Goal: Find contact information: Find contact information

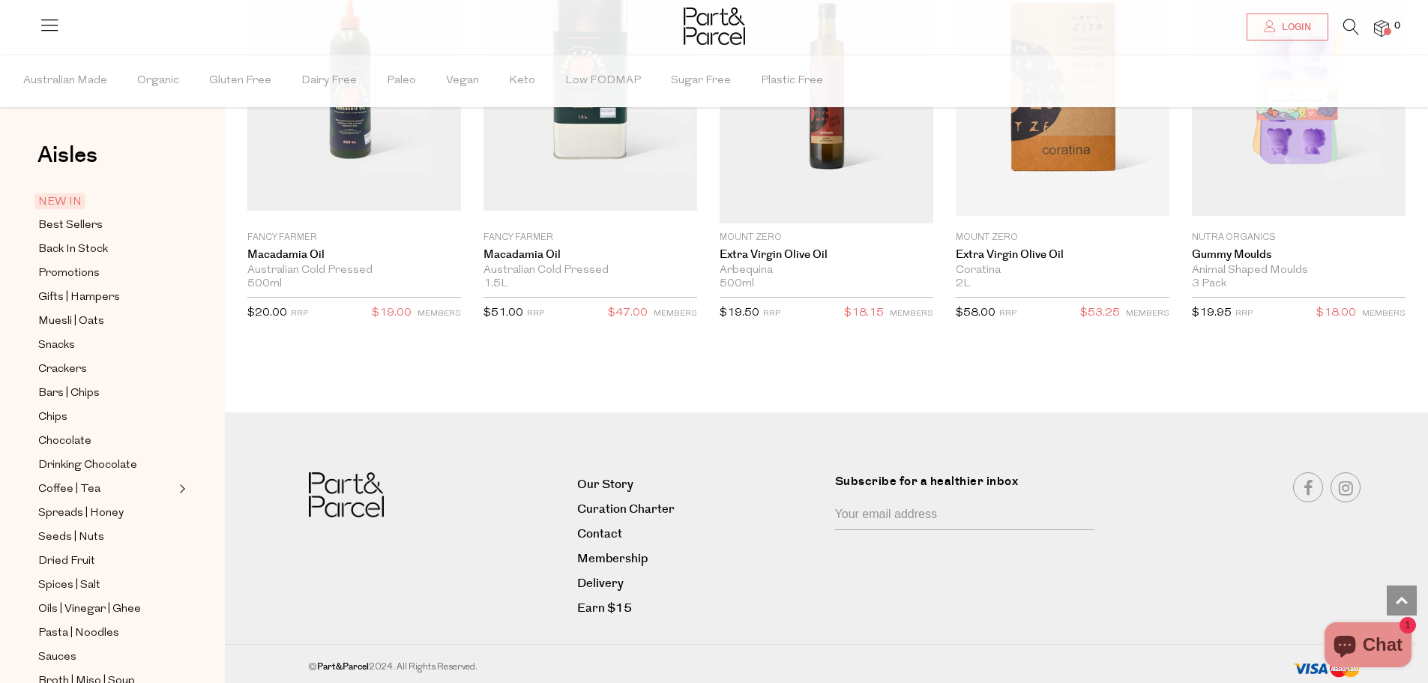
click at [595, 517] on li "Curation Charter" at bounding box center [700, 509] width 246 height 25
click at [595, 528] on link "Contact" at bounding box center [700, 534] width 246 height 20
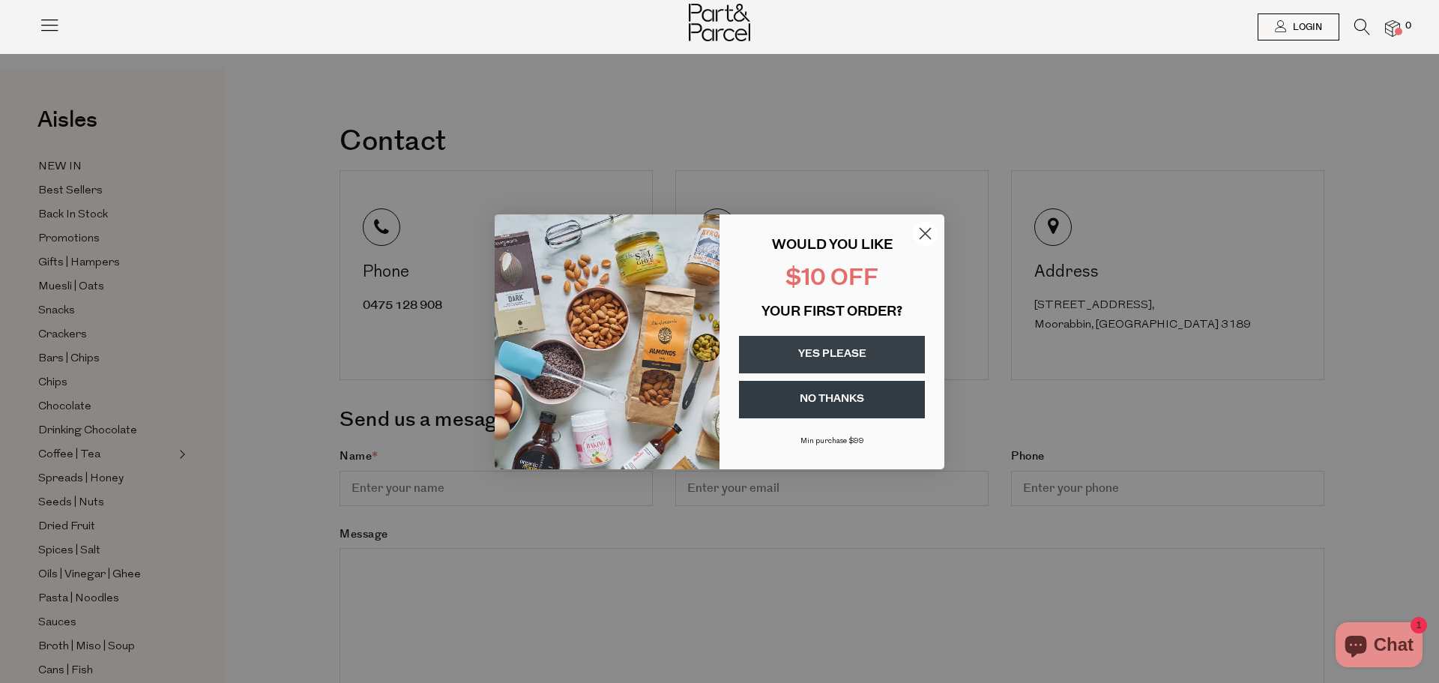
click at [925, 232] on circle "Close dialog" at bounding box center [925, 232] width 25 height 25
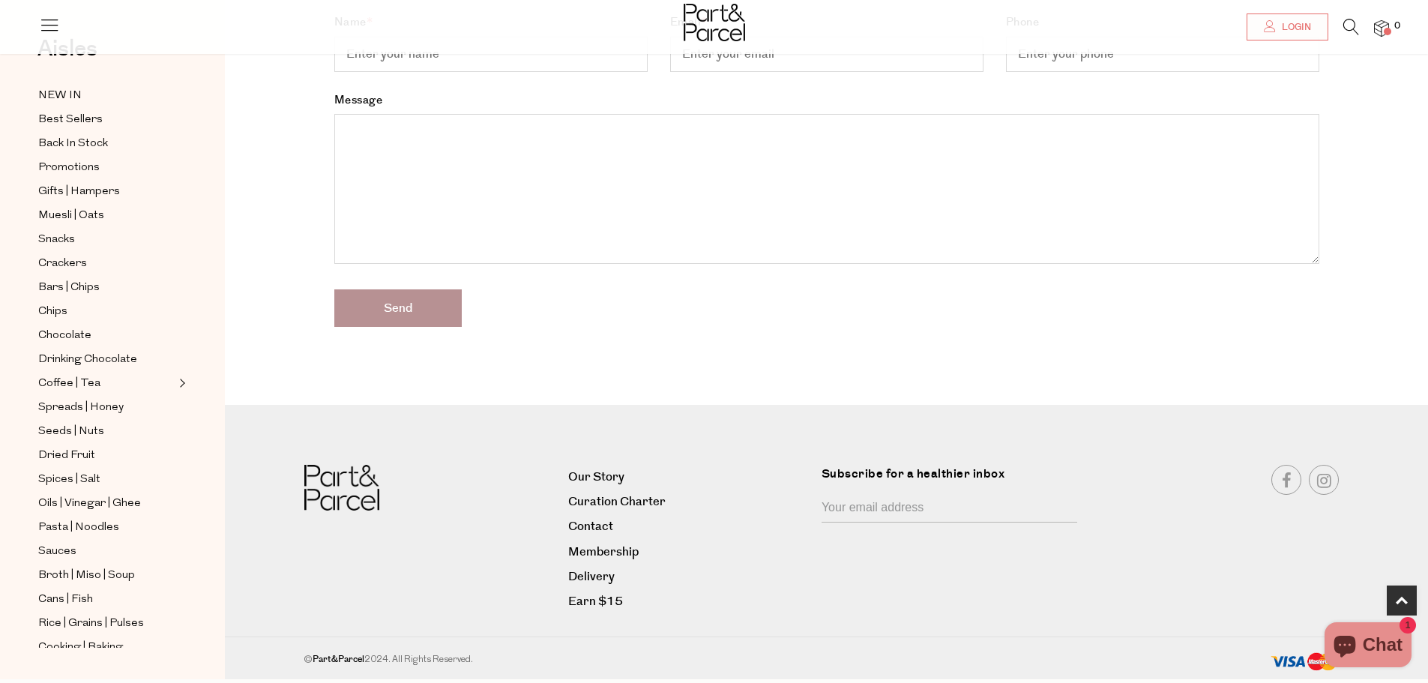
scroll to position [451, 0]
